Goal: Task Accomplishment & Management: Manage account settings

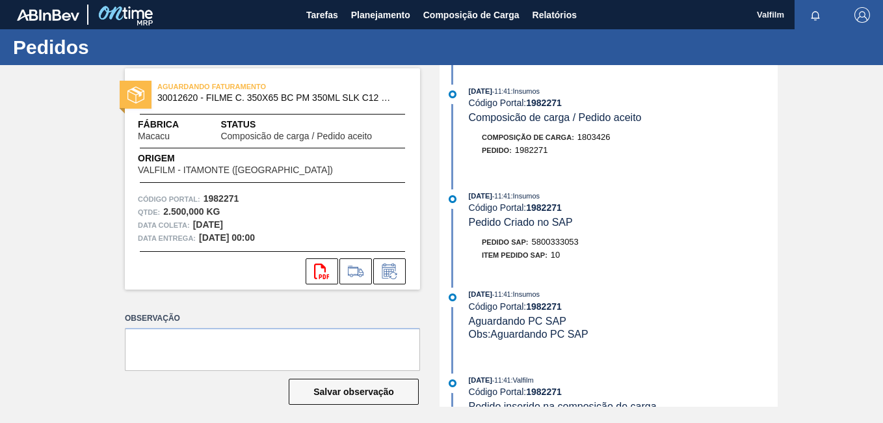
drag, startPoint x: 736, startPoint y: 263, endPoint x: 649, endPoint y: 257, distance: 88.0
click at [736, 263] on div "[DATE] 11:41 : Insumos Código Portal: 1982271 Pedido Criado no SAP Pedido SAP: …" at bounding box center [610, 228] width 335 height 79
click at [388, 267] on icon at bounding box center [389, 271] width 21 height 16
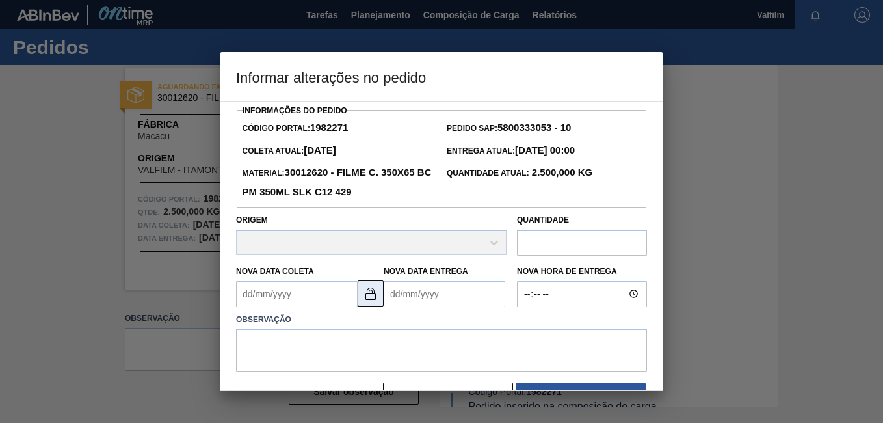
click at [373, 299] on img at bounding box center [371, 294] width 16 height 16
click at [294, 298] on Coleta "Nova Data Coleta" at bounding box center [297, 294] width 122 height 26
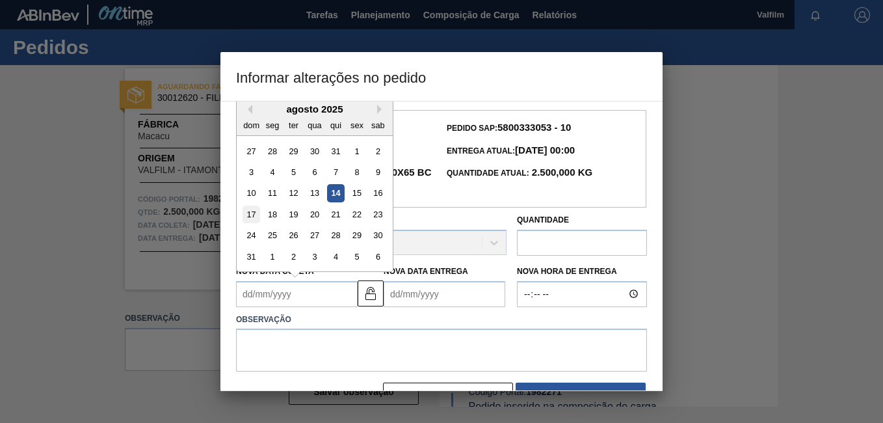
click at [250, 217] on div "17" at bounding box center [252, 215] width 18 height 18
type Coleta "[DATE]"
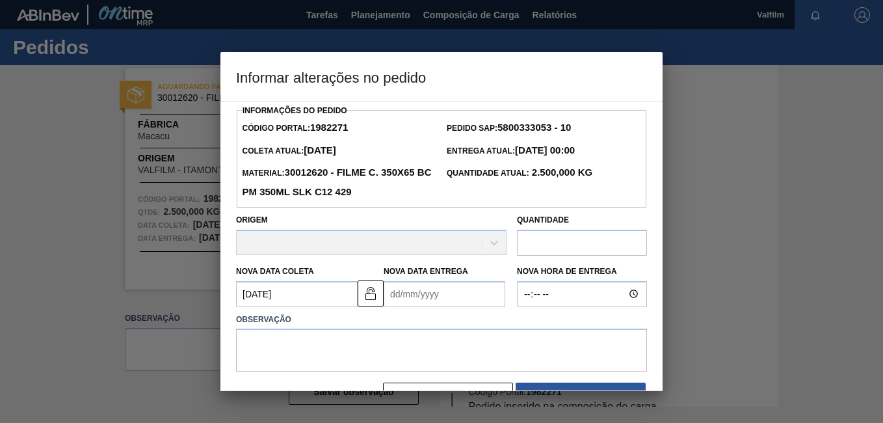
click at [403, 299] on Entrega "Nova Data Entrega" at bounding box center [445, 294] width 122 height 26
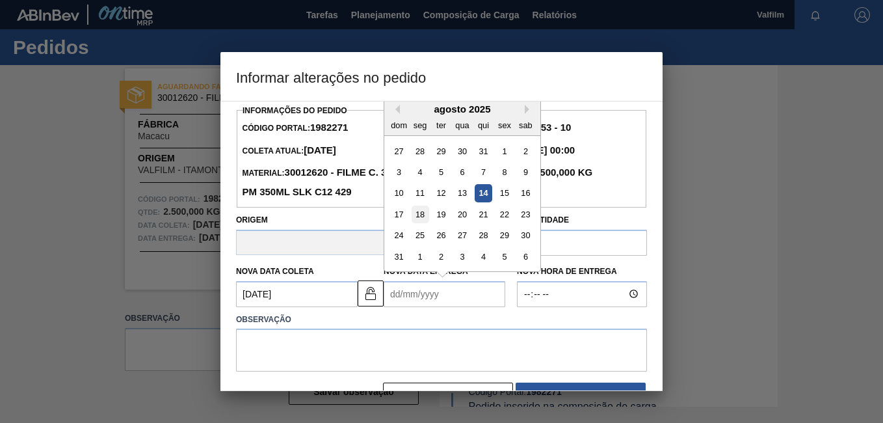
click at [417, 216] on div "18" at bounding box center [421, 215] width 18 height 18
type Entrega "[DATE]"
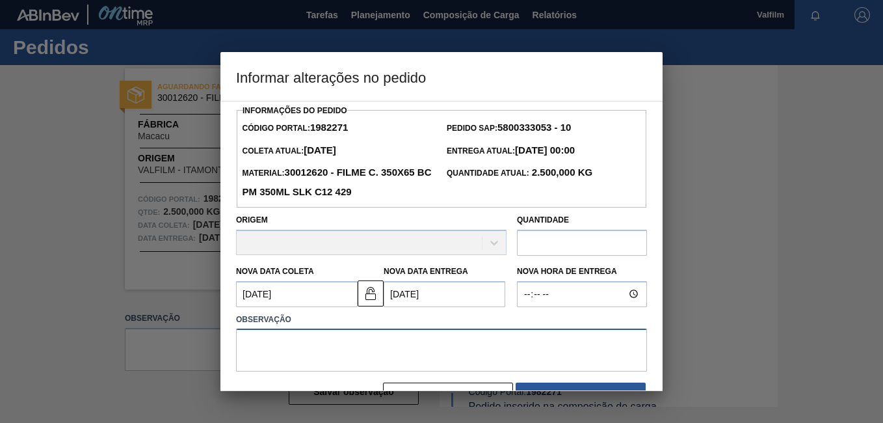
click at [357, 347] on textarea at bounding box center [441, 350] width 411 height 43
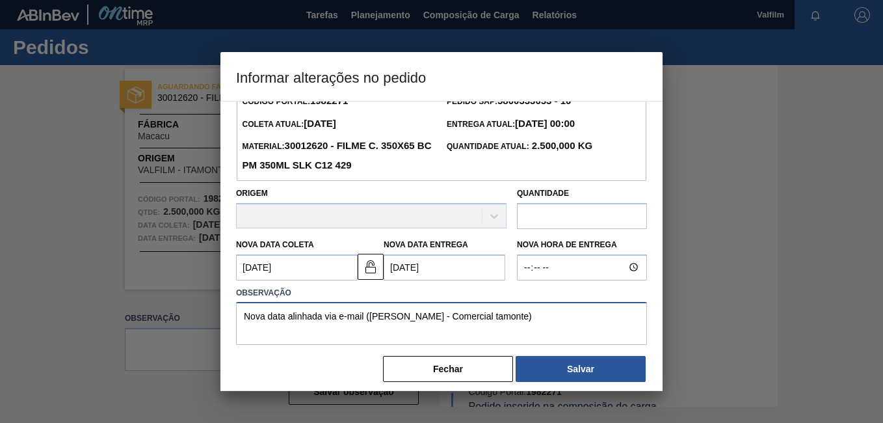
scroll to position [38, 0]
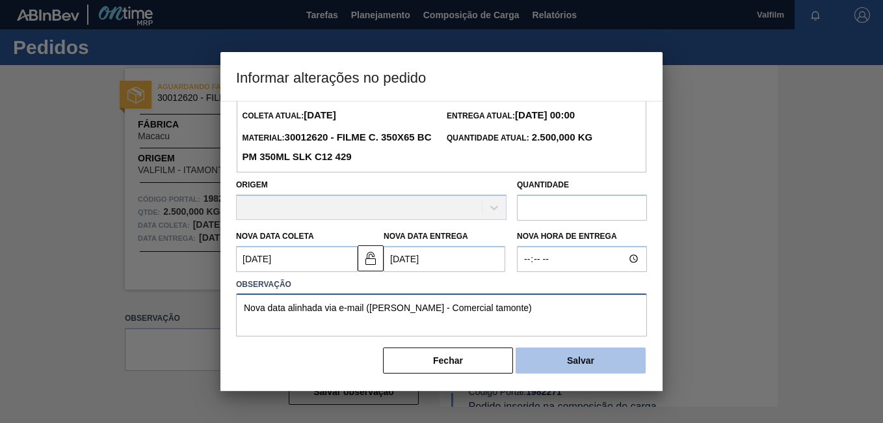
type textarea "Nova data alinhada via e-mail ([PERSON_NAME] - Comercial tamonte)"
click at [597, 358] on button "Salvar" at bounding box center [581, 360] width 130 height 26
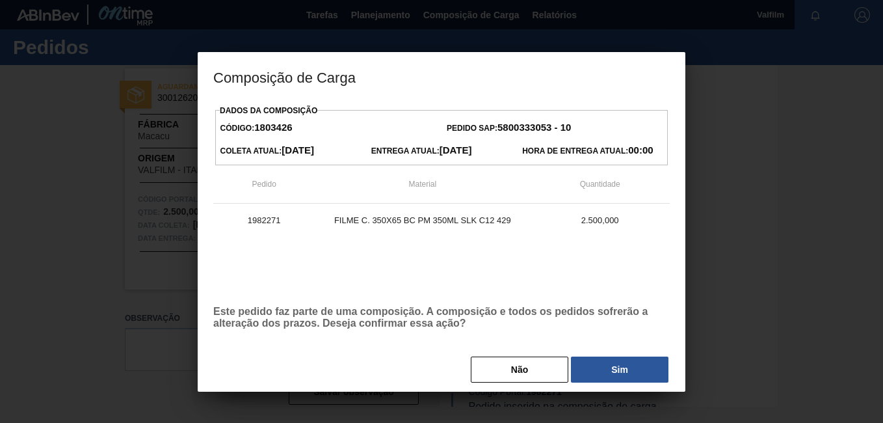
click at [619, 368] on button "Sim" at bounding box center [620, 370] width 98 height 26
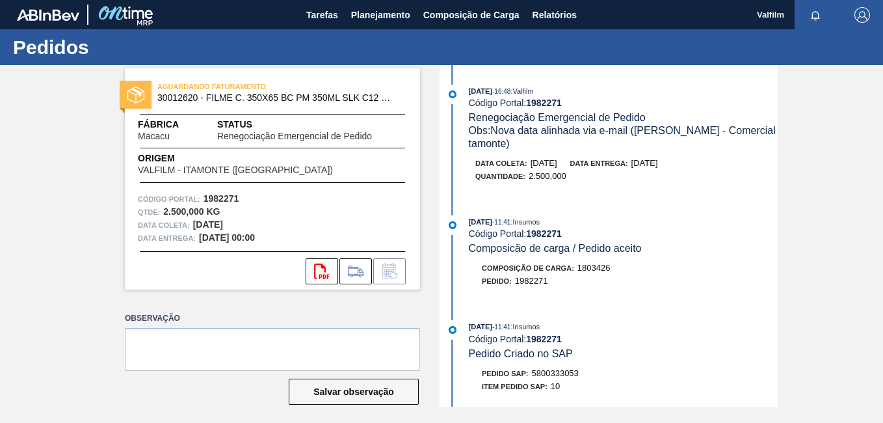
drag, startPoint x: 9, startPoint y: 126, endPoint x: 109, endPoint y: 226, distance: 141.2
click at [9, 126] on div "AGUARDANDO FATURAMENTO 30012620 - FILME C. 350X65 BC PM 350ML SLK C12 429 Fábri…" at bounding box center [441, 236] width 883 height 342
